Goal: Task Accomplishment & Management: Use online tool/utility

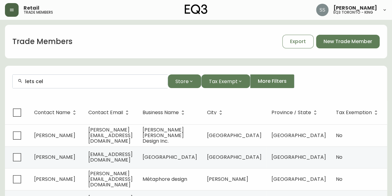
click at [15, 9] on button "button" at bounding box center [12, 10] width 14 height 14
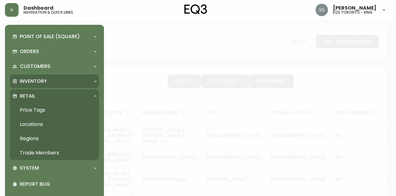
click at [53, 81] on div "Inventory" at bounding box center [51, 81] width 78 height 7
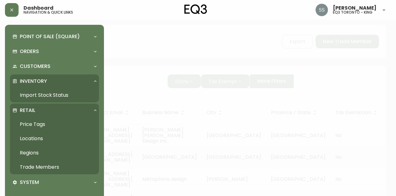
click at [50, 94] on link "Import Stock Status" at bounding box center [54, 95] width 89 height 14
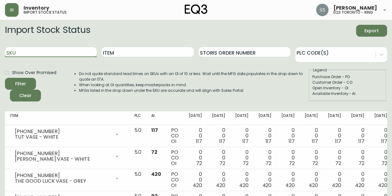
click at [64, 50] on input "SKU" at bounding box center [51, 52] width 92 height 10
paste input "[PHONE_NUMBER]"
click at [14, 79] on button "Filter" at bounding box center [20, 84] width 31 height 12
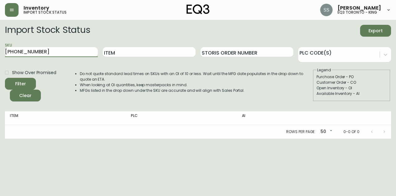
drag, startPoint x: 69, startPoint y: 50, endPoint x: 0, endPoint y: 57, distance: 69.0
click at [0, 57] on main "Import Stock Status Export SKU [PHONE_NUMBER] Item Storis Order Number PLC Code…" at bounding box center [198, 79] width 396 height 119
paste input "80-09"
type input "[PHONE_NUMBER]"
click at [16, 83] on icon "submit" at bounding box center [18, 83] width 8 height 8
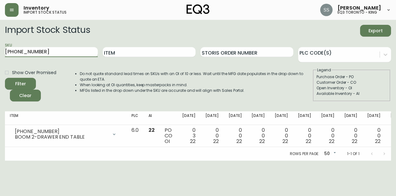
drag, startPoint x: 52, startPoint y: 50, endPoint x: 0, endPoint y: 50, distance: 52.0
click at [0, 50] on main "Import Stock Status Export SKU [PHONE_NUMBER] Item Storis Order Number PLC Code…" at bounding box center [198, 90] width 396 height 141
